Goal: Find specific page/section: Find specific page/section

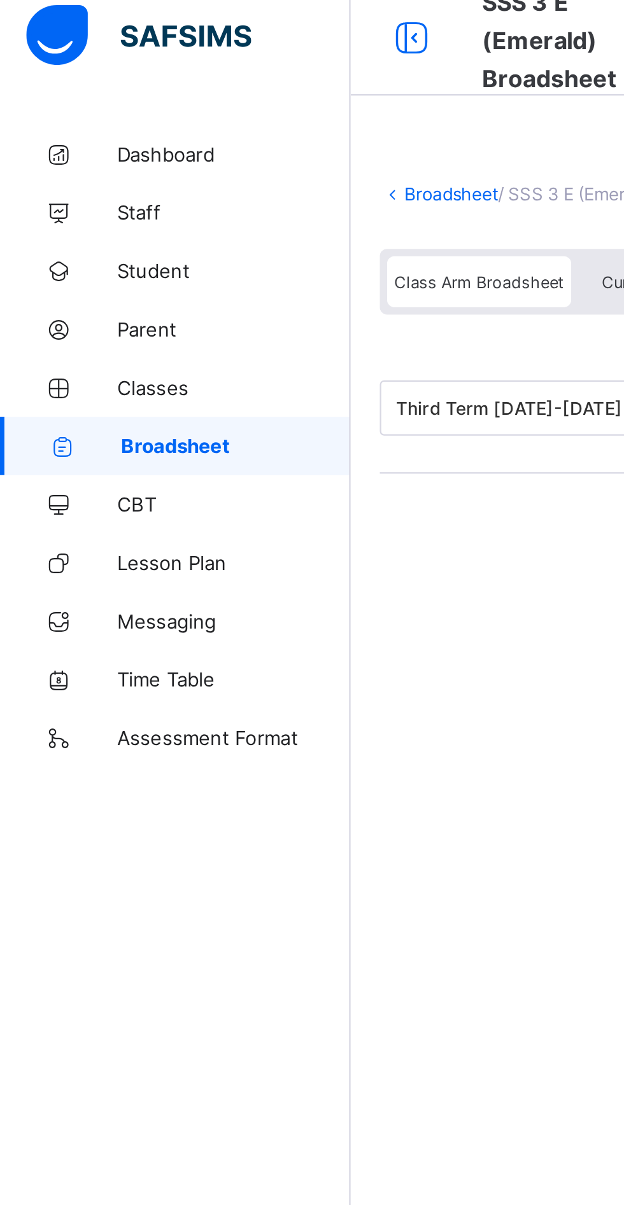
click at [60, 130] on span "Student" at bounding box center [102, 127] width 102 height 10
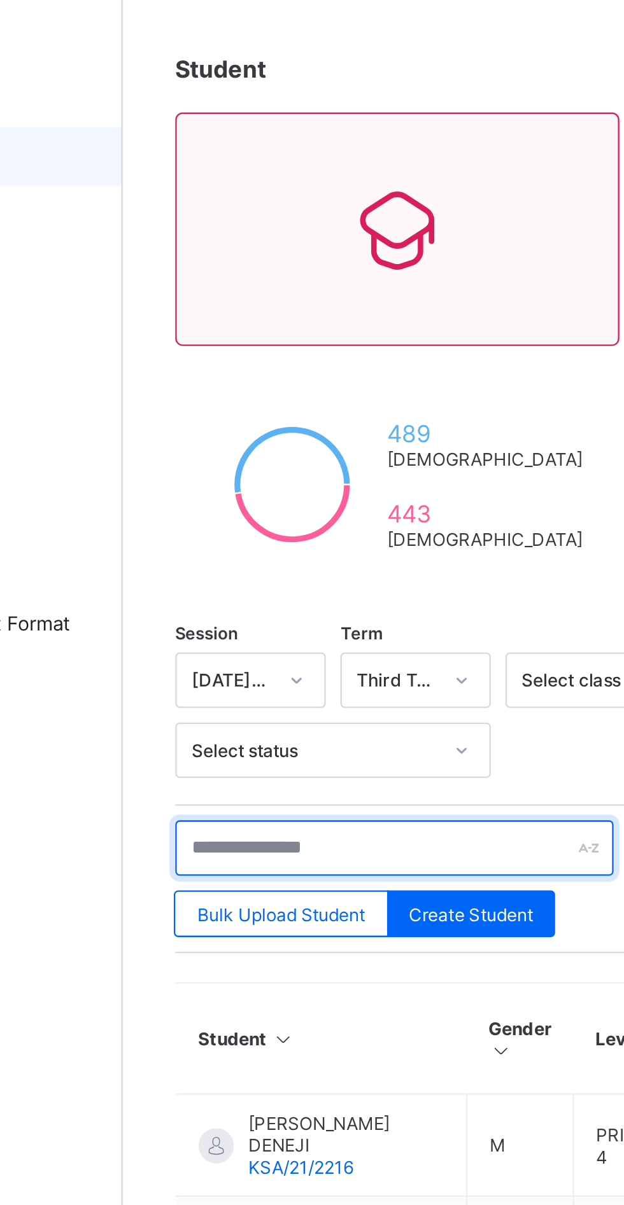
click at [234, 428] on input "text" at bounding box center [271, 429] width 191 height 24
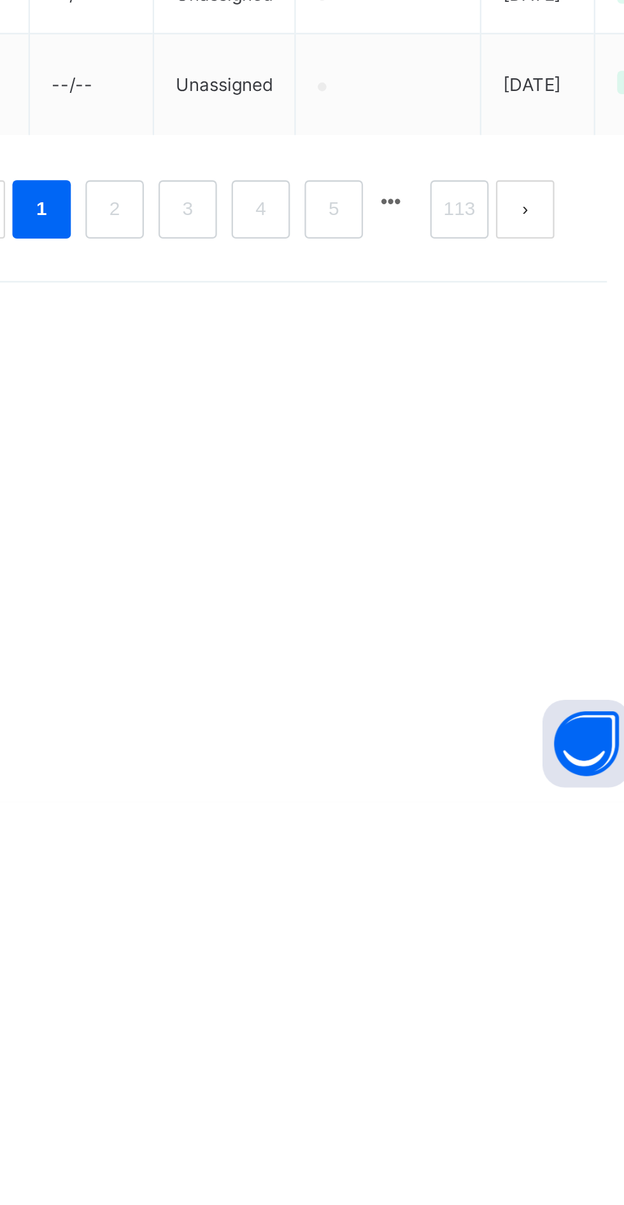
click at [508, 949] on button "button" at bounding box center [506, 943] width 17 height 11
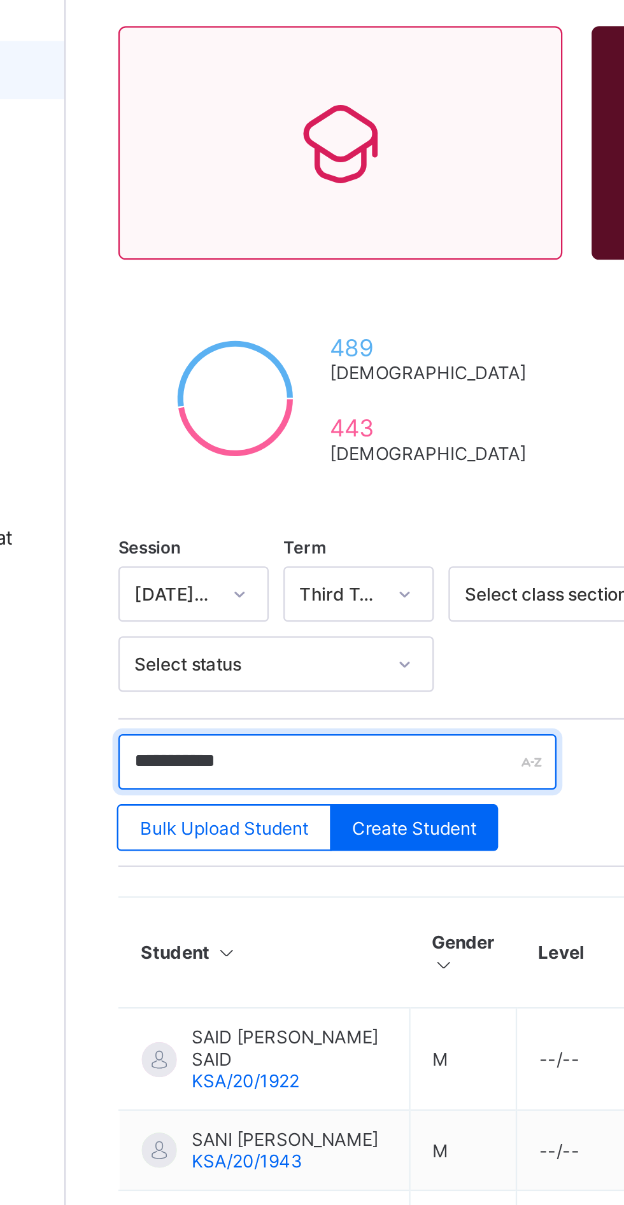
click at [270, 423] on input "**********" at bounding box center [271, 429] width 191 height 24
type input "*"
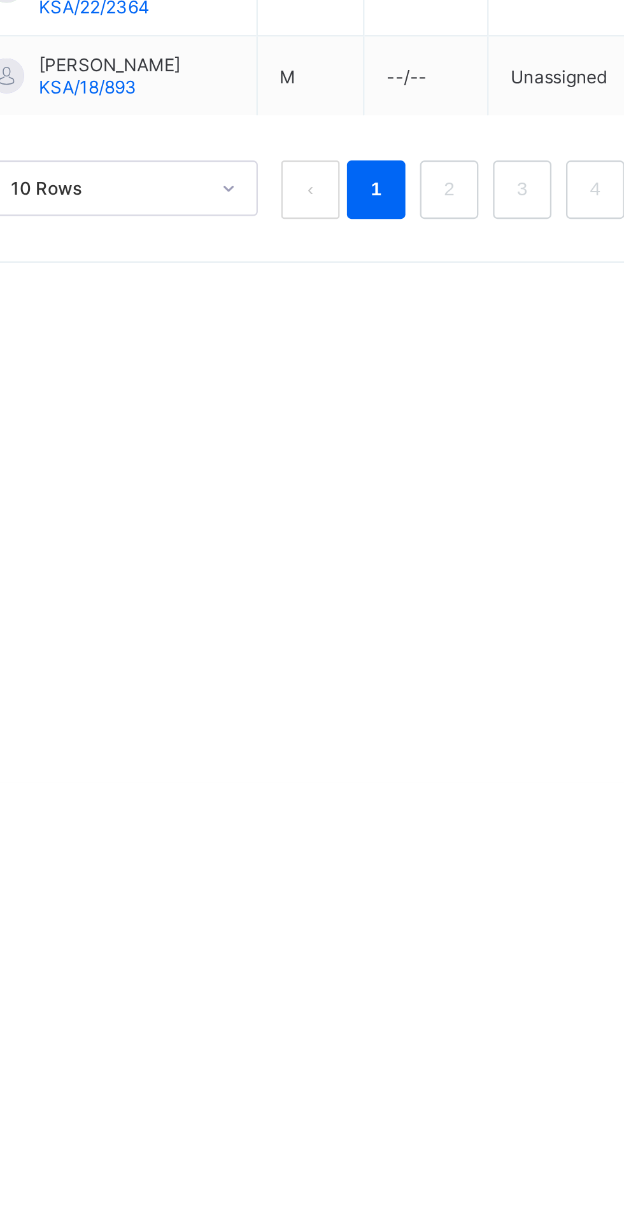
click at [386, 955] on link "2" at bounding box center [386, 947] width 12 height 17
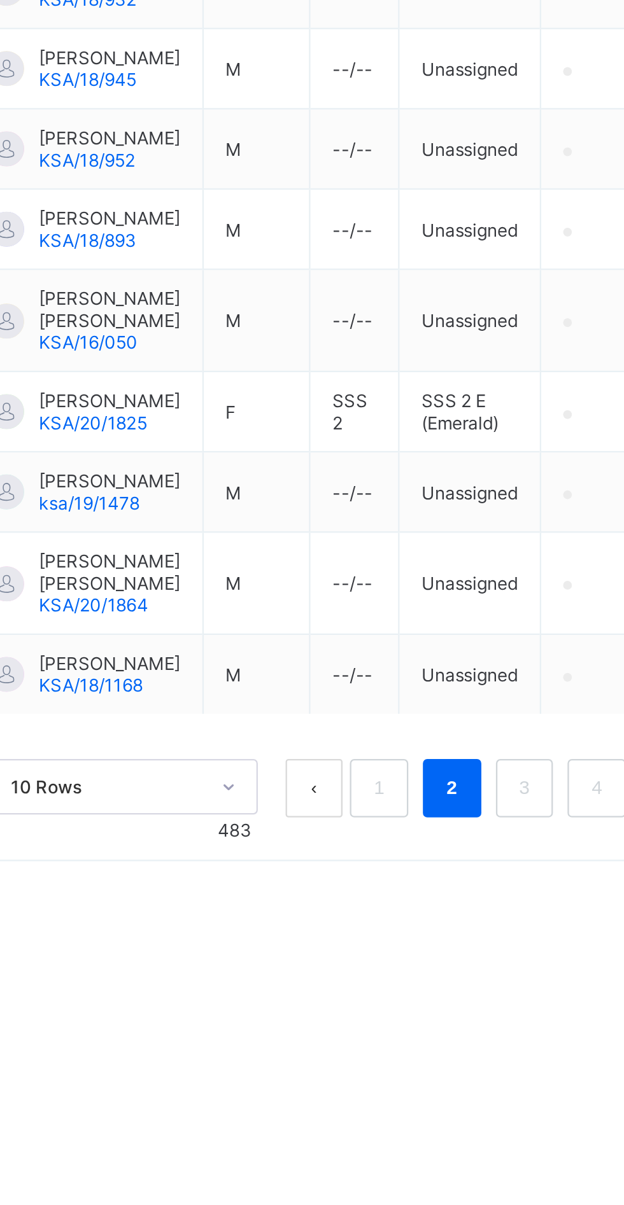
click at [419, 955] on link "3" at bounding box center [419, 947] width 12 height 17
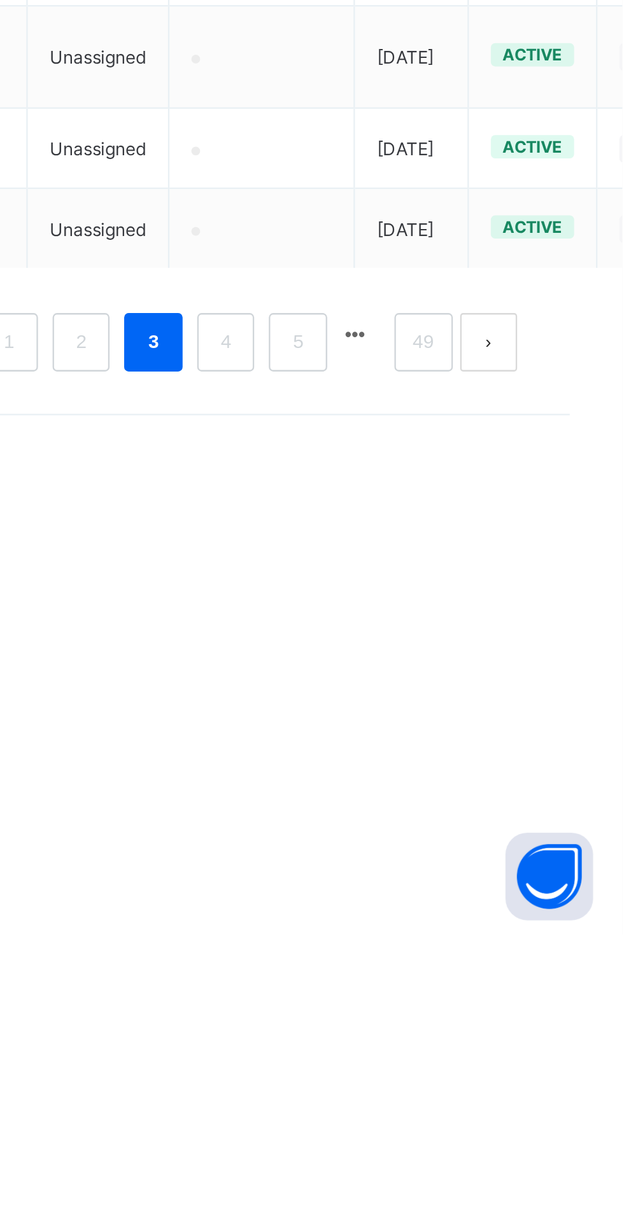
click at [572, 960] on button "next page" at bounding box center [565, 946] width 25 height 25
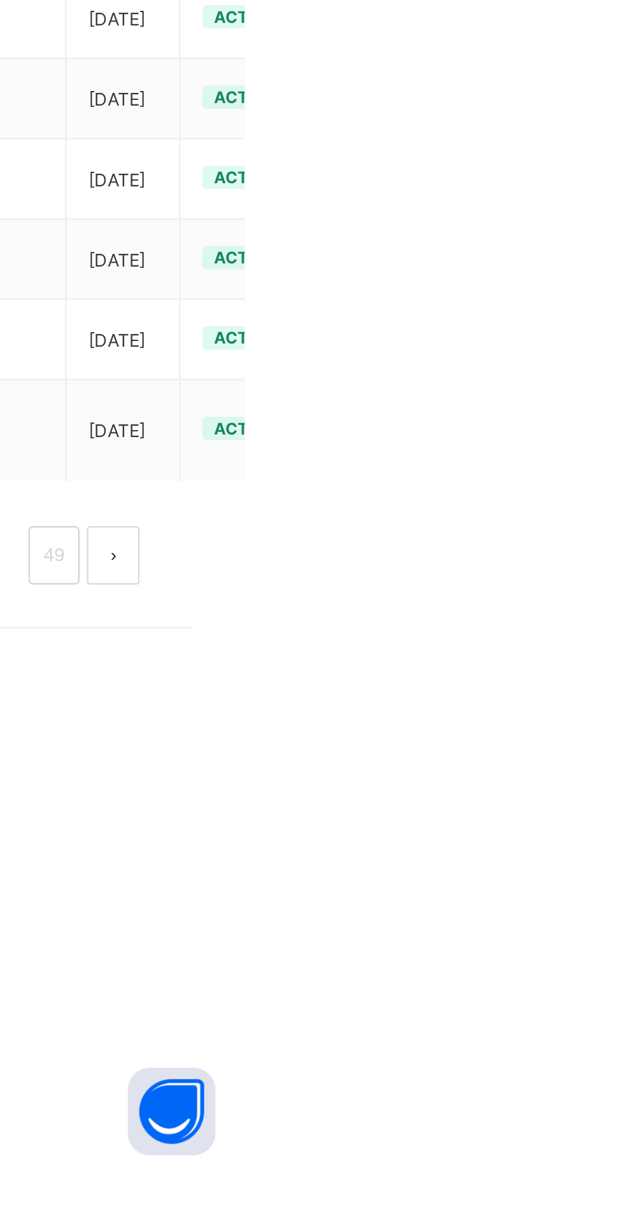
click at [564, 950] on button "next page" at bounding box center [566, 937] width 23 height 25
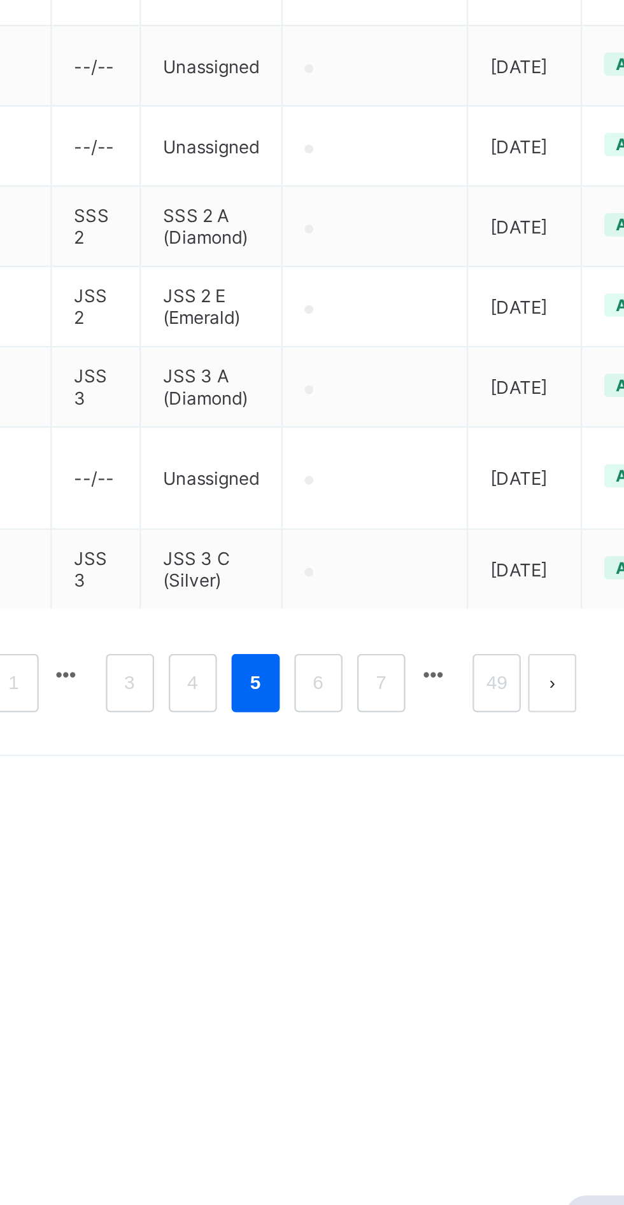
click at [570, 950] on button "next page" at bounding box center [567, 937] width 21 height 25
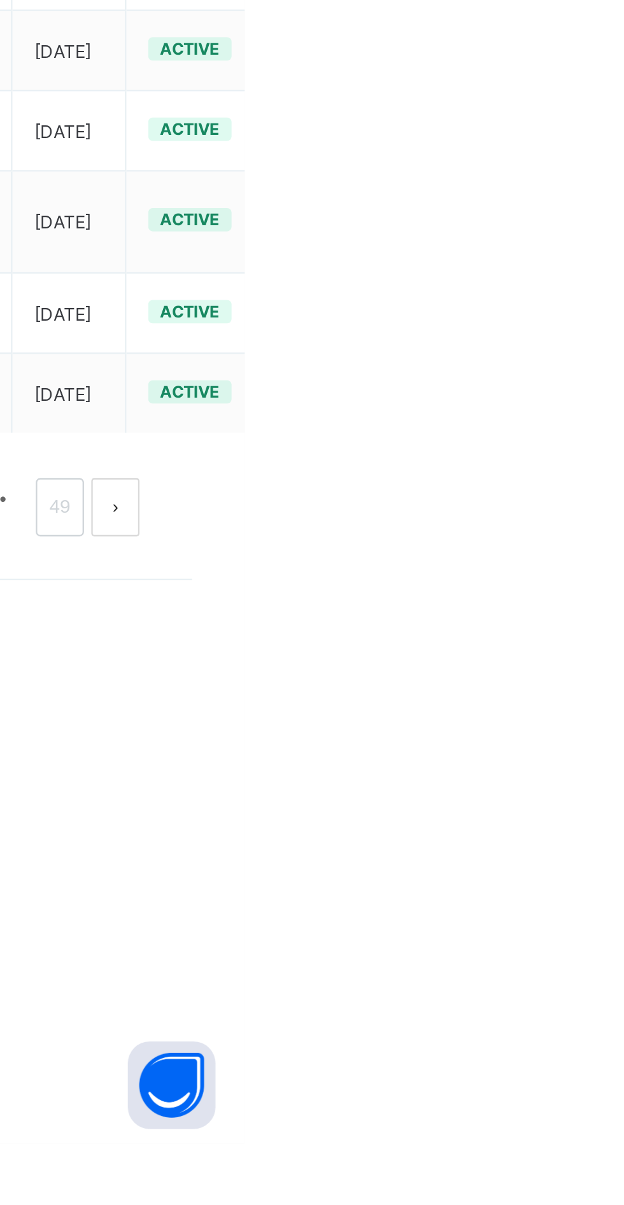
click at [572, 941] on button "next page" at bounding box center [567, 927] width 21 height 25
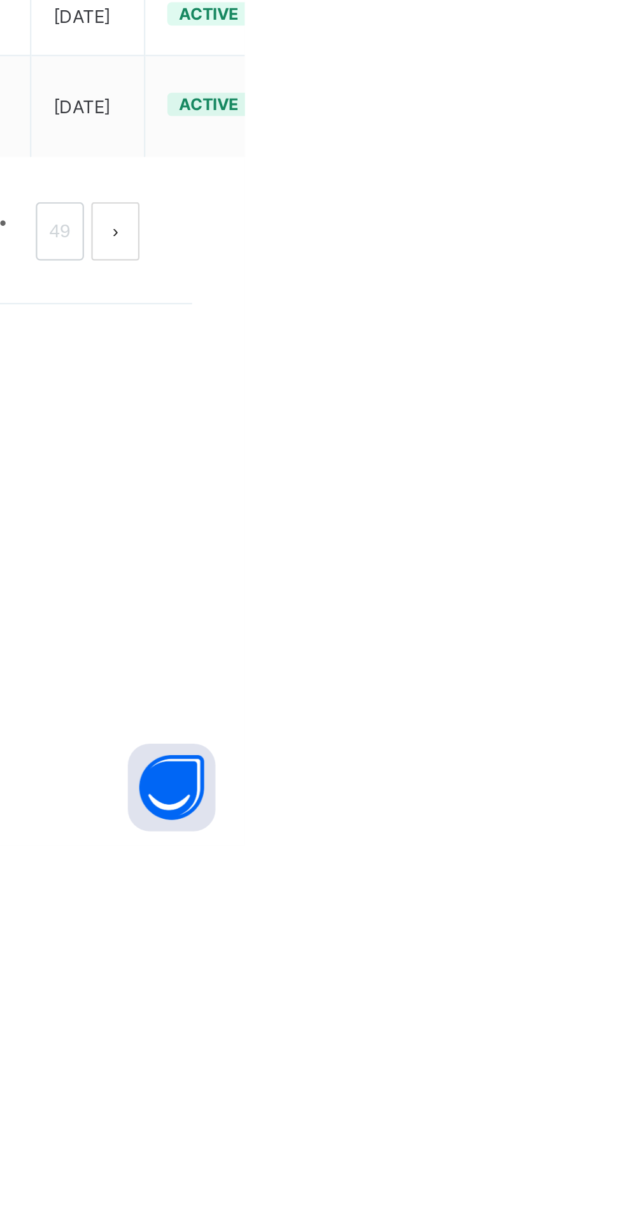
click at [572, 950] on button "next page" at bounding box center [567, 937] width 21 height 25
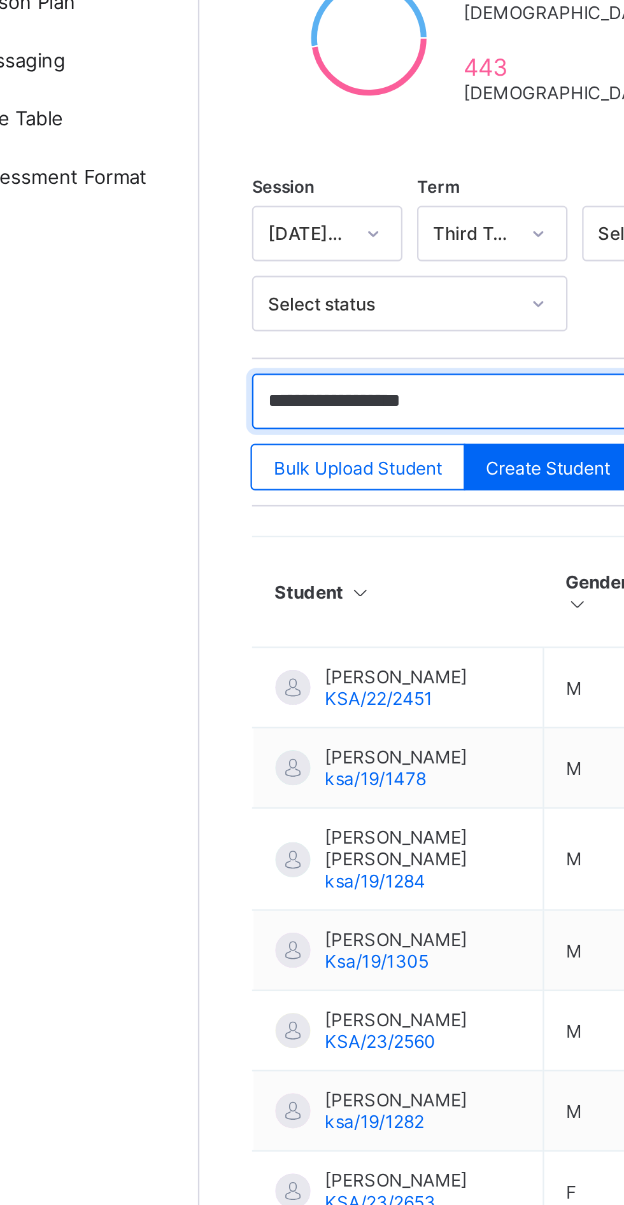
click at [302, 423] on input "**********" at bounding box center [271, 429] width 191 height 24
type input "*"
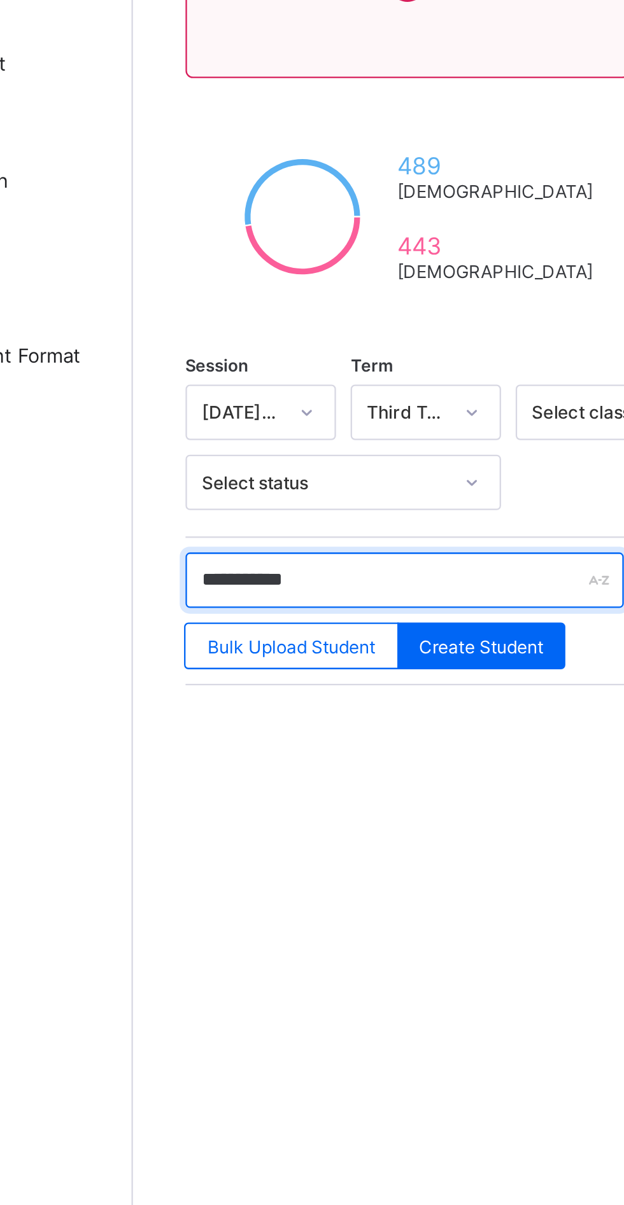
type input "**********"
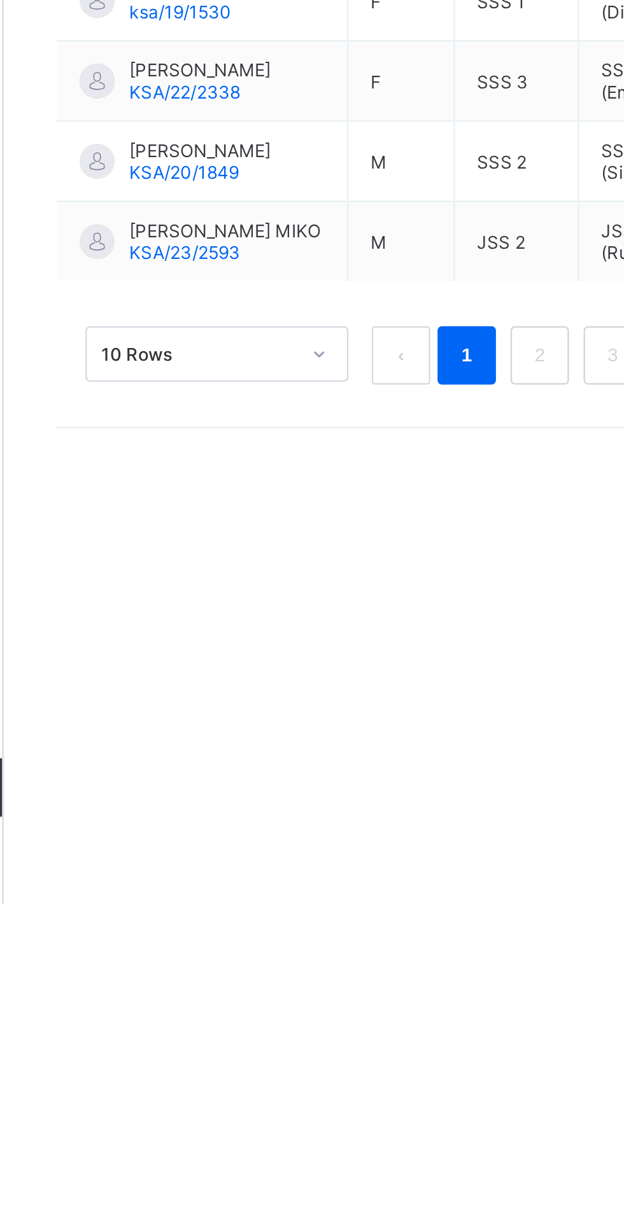
click at [388, 974] on link "2" at bounding box center [386, 966] width 12 height 17
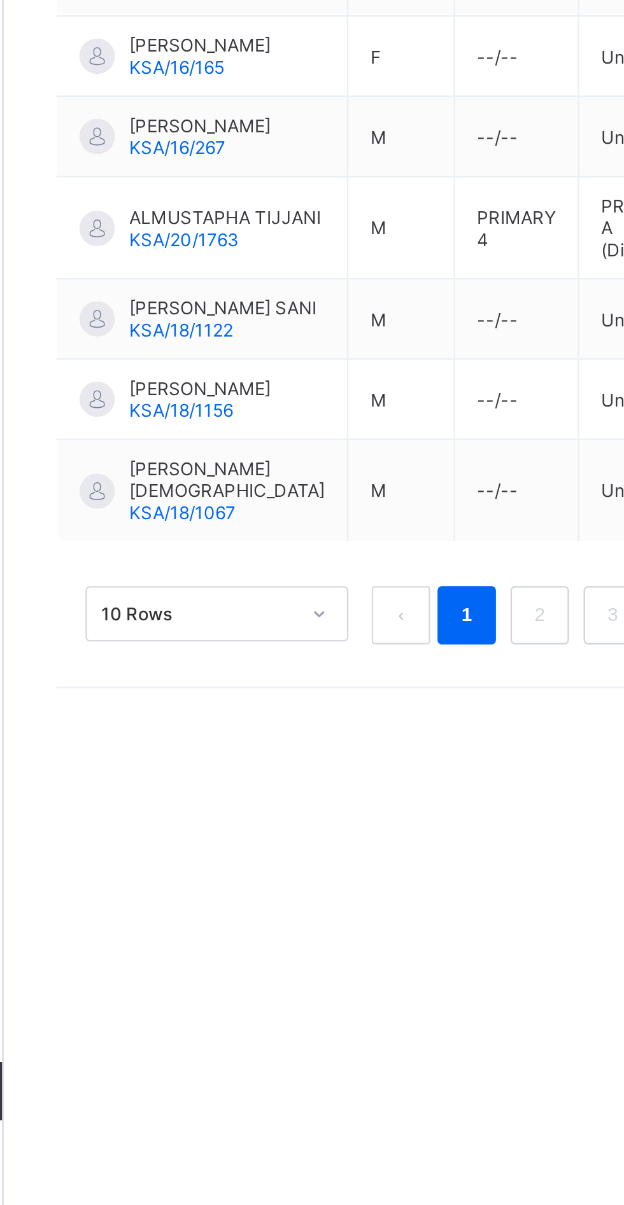
click at [386, 955] on link "2" at bounding box center [386, 947] width 12 height 17
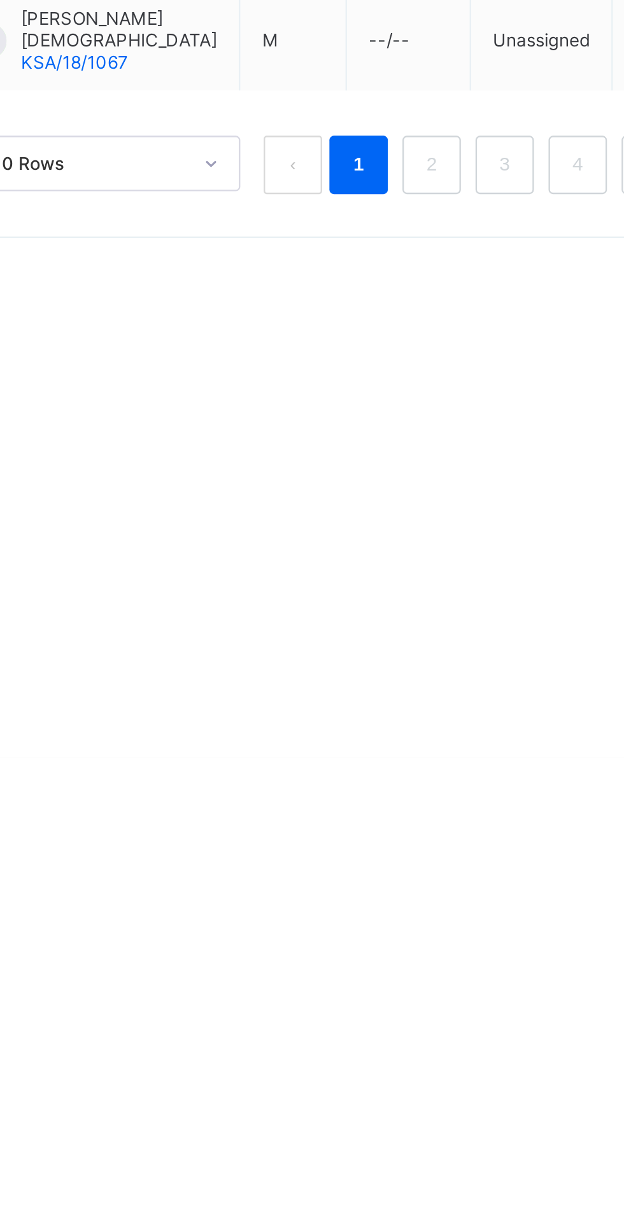
click at [390, 955] on link "2" at bounding box center [386, 947] width 12 height 17
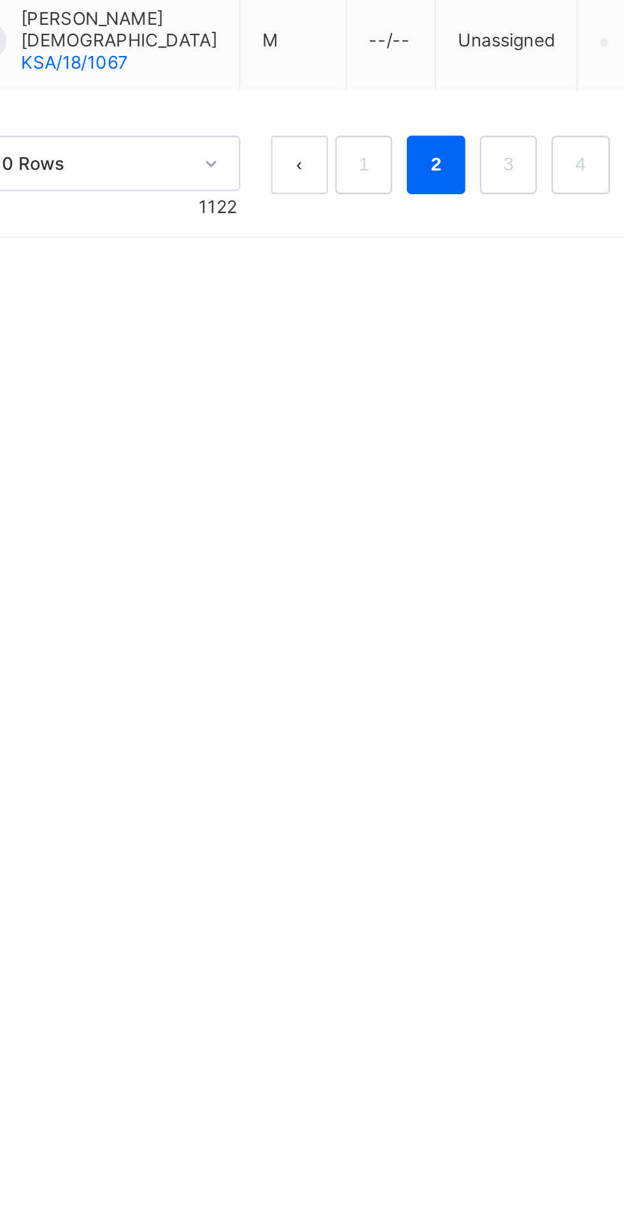
click at [389, 955] on link "2" at bounding box center [388, 947] width 12 height 17
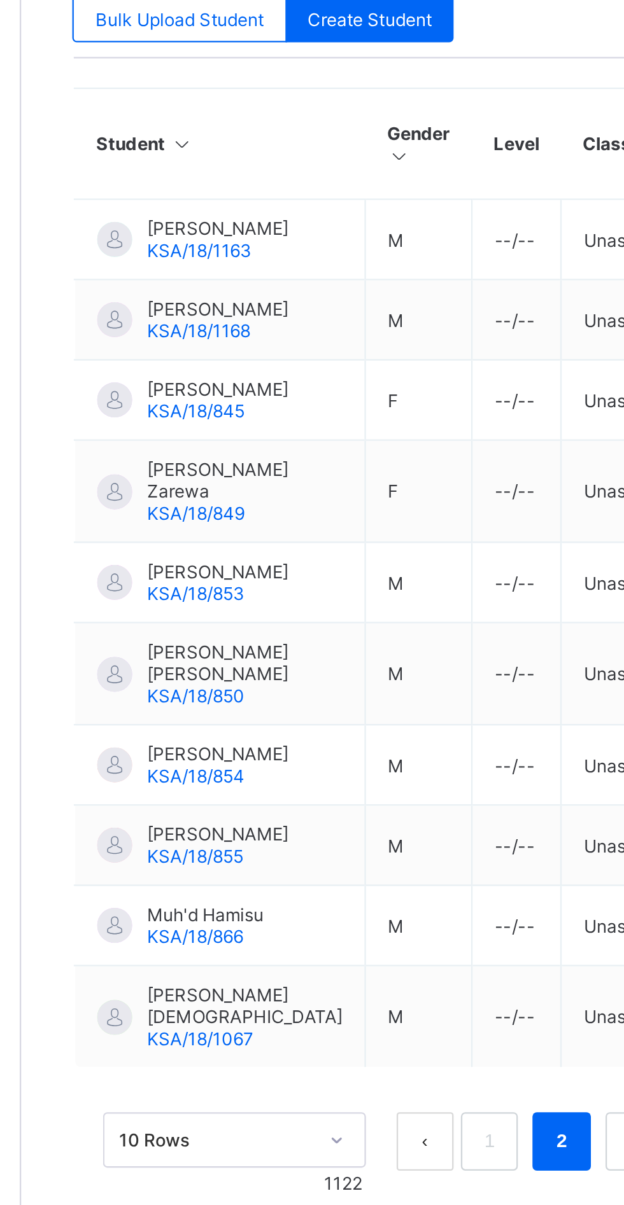
click at [419, 955] on link "3" at bounding box center [420, 947] width 12 height 17
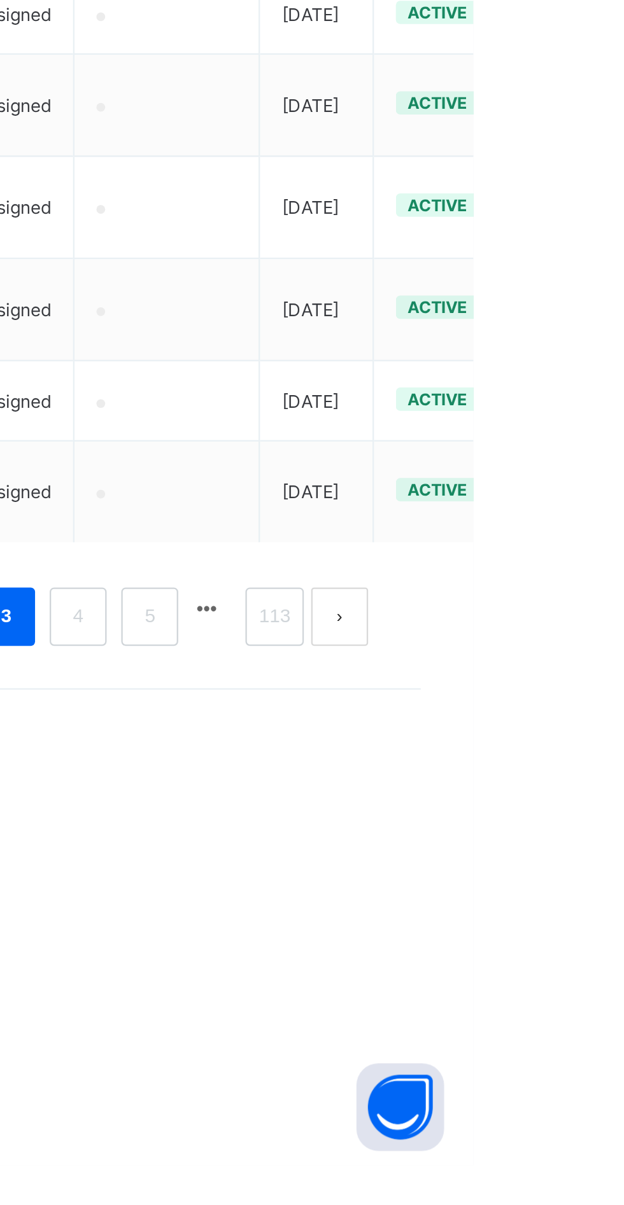
click at [451, 974] on link "4" at bounding box center [452, 966] width 12 height 17
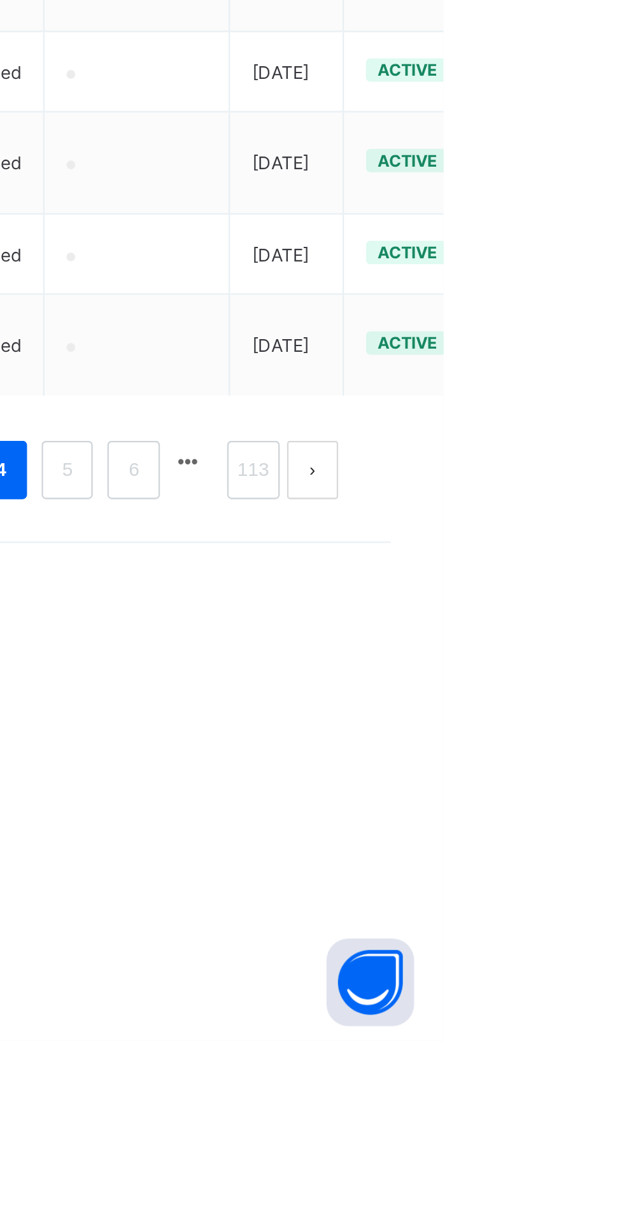
click at [572, 969] on button "next page" at bounding box center [567, 956] width 22 height 25
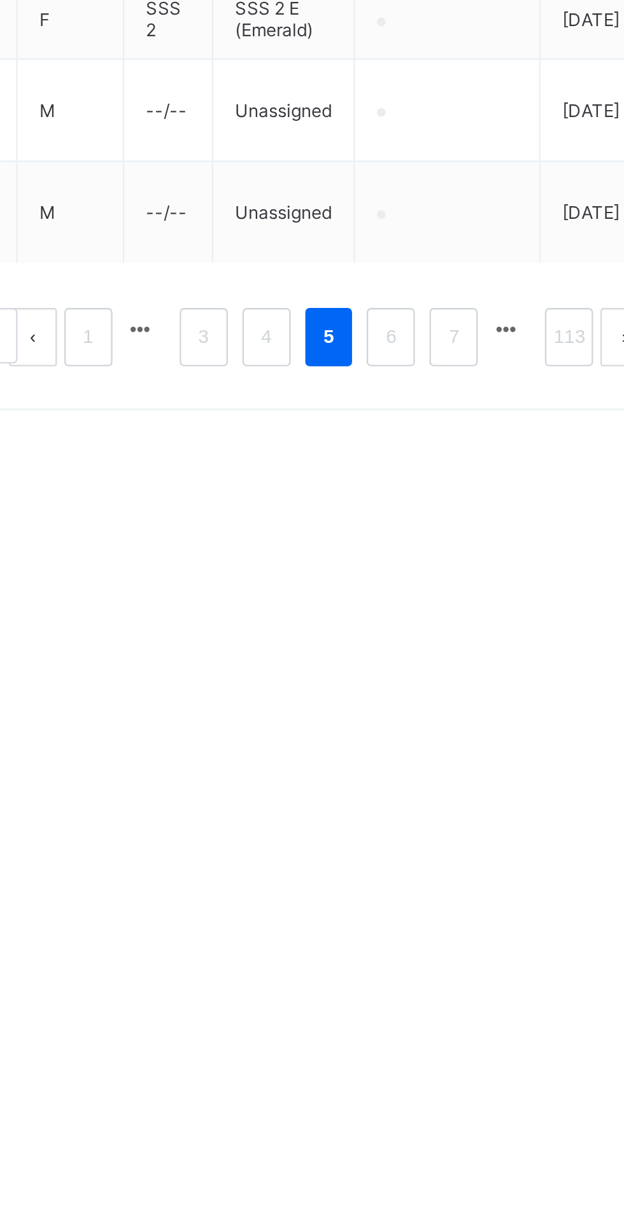
click at [470, 965] on link "6" at bounding box center [466, 956] width 12 height 17
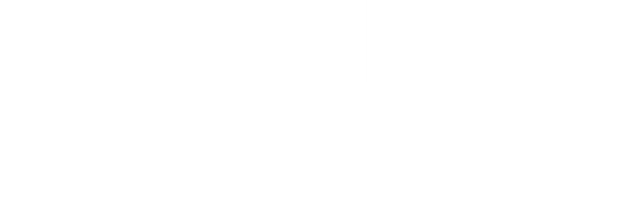
scroll to position [824, 0]
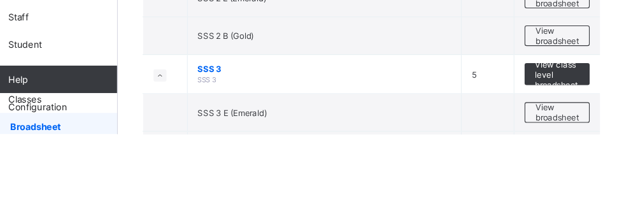
scroll to position [2177, 0]
click at [567, 186] on span "View broadsheet" at bounding box center [561, 189] width 40 height 19
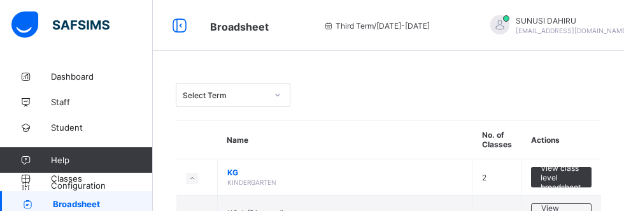
scroll to position [2177, 0]
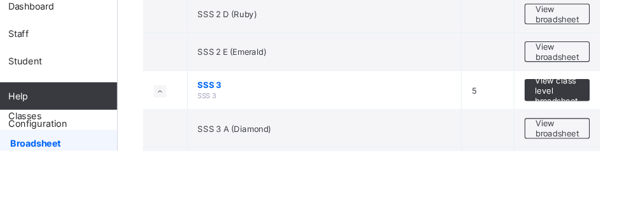
click at [559, 153] on span "View class level broadsheet" at bounding box center [560, 154] width 41 height 29
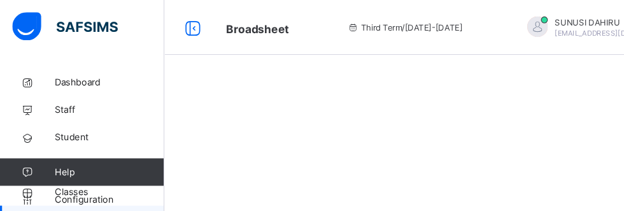
click at [240, 25] on span "Broadsheet" at bounding box center [239, 26] width 59 height 13
click at [174, 24] on icon at bounding box center [180, 26] width 22 height 18
